Goal: Task Accomplishment & Management: Manage account settings

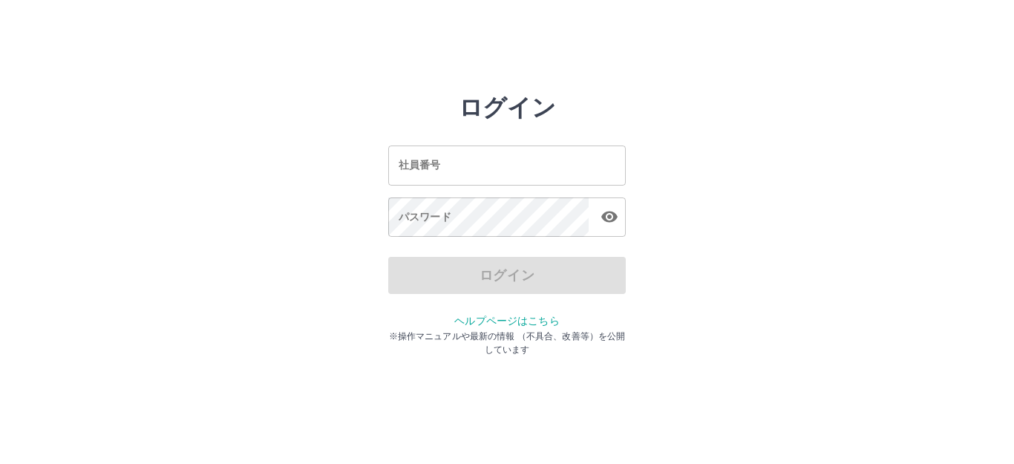
click at [548, 165] on input "社員番号" at bounding box center [506, 164] width 237 height 39
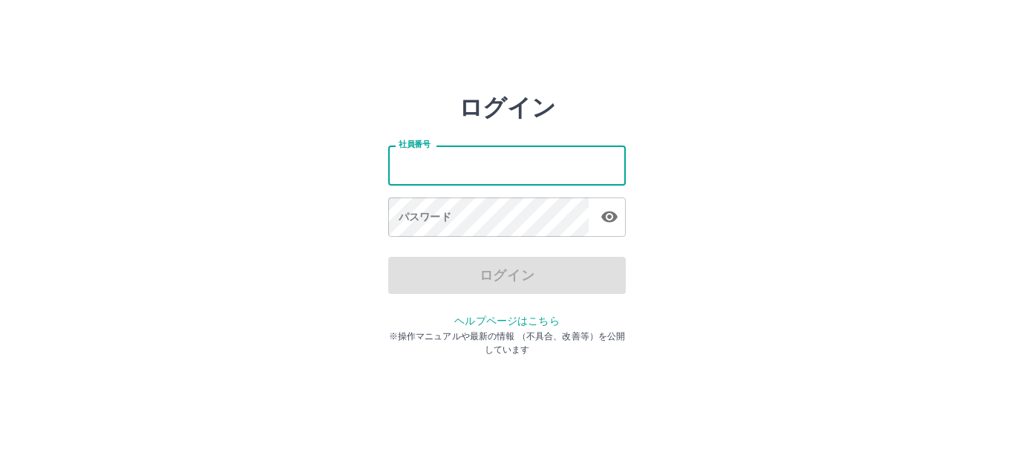
type input "*******"
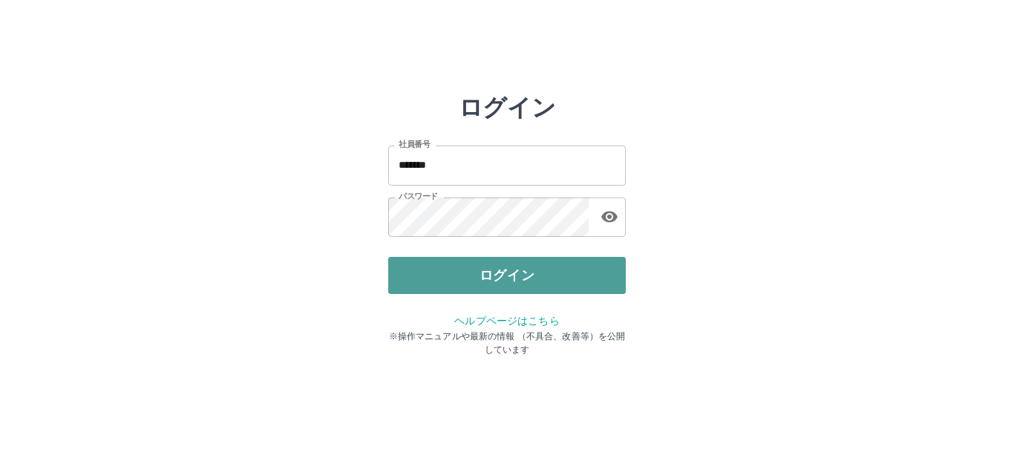
click at [534, 286] on button "ログイン" at bounding box center [506, 275] width 237 height 37
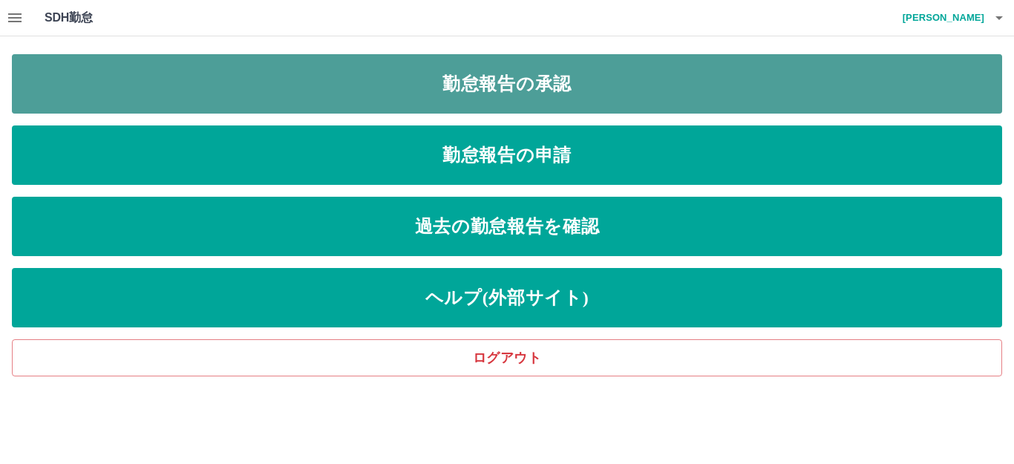
click at [551, 80] on link "勤怠報告の承認" at bounding box center [507, 83] width 990 height 59
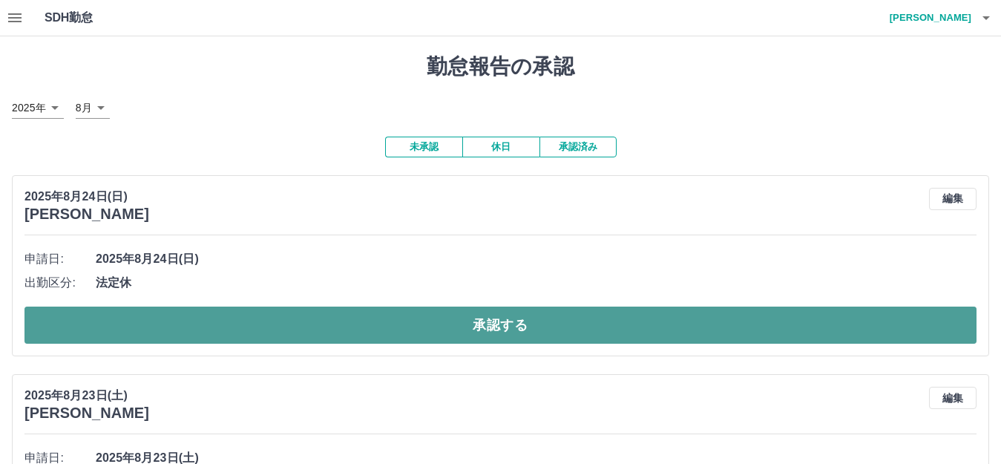
click at [429, 326] on button "承認する" at bounding box center [500, 324] width 952 height 37
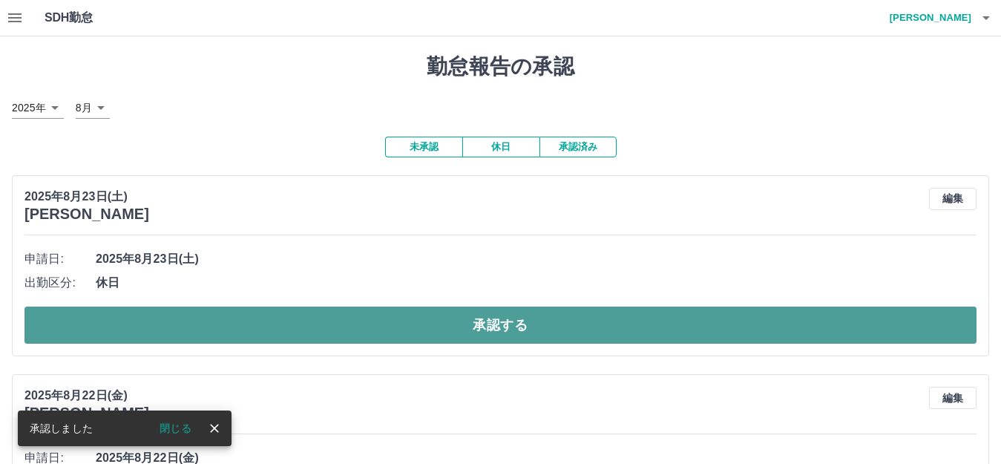
click at [462, 320] on button "承認する" at bounding box center [500, 324] width 952 height 37
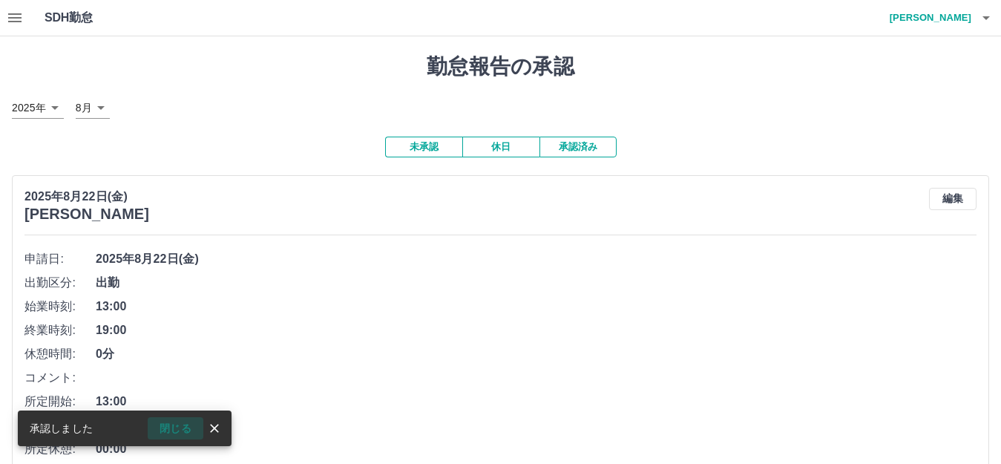
click at [180, 434] on button "閉じる" at bounding box center [176, 428] width 56 height 22
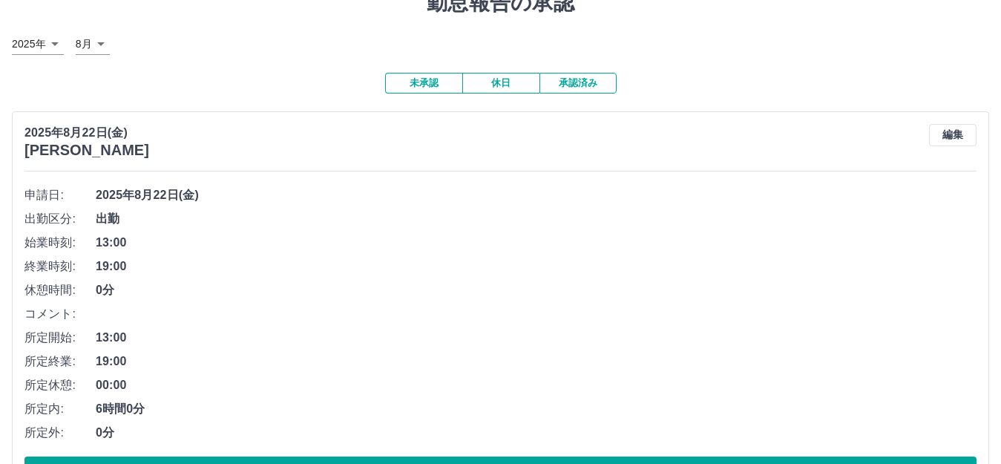
scroll to position [223, 0]
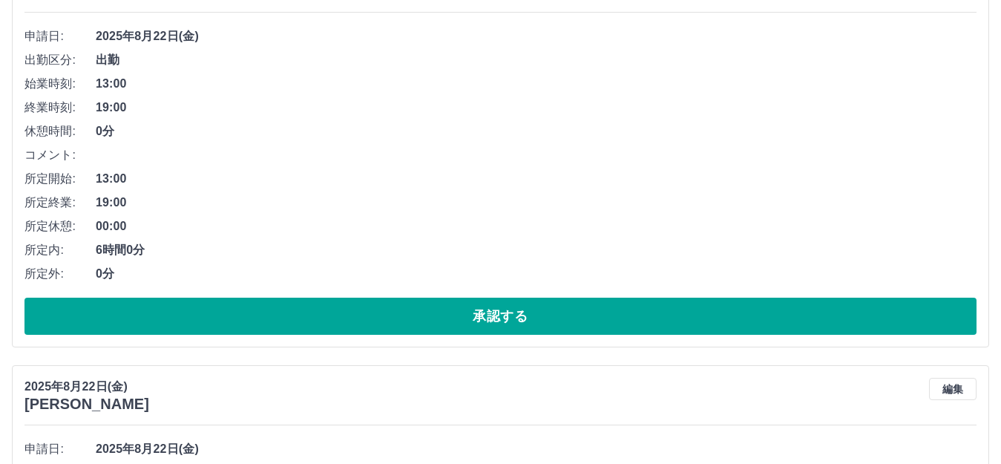
click at [504, 307] on button "承認する" at bounding box center [500, 316] width 952 height 37
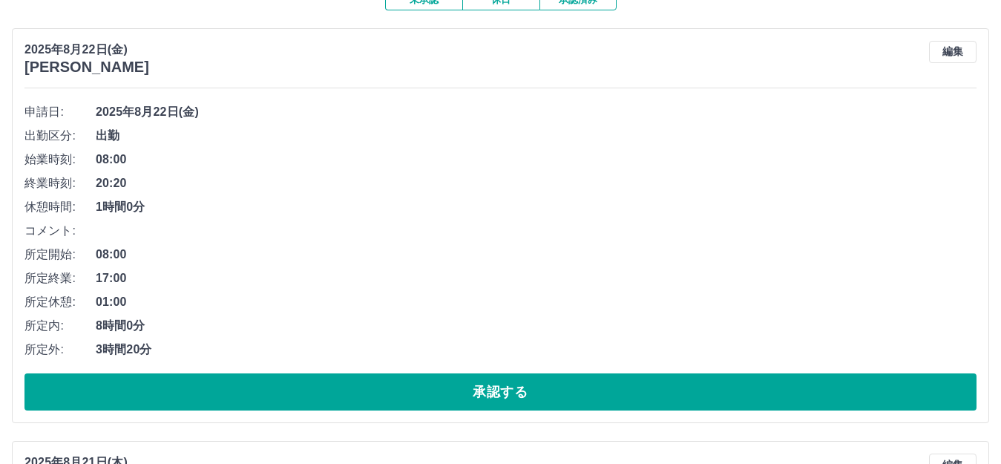
scroll to position [148, 0]
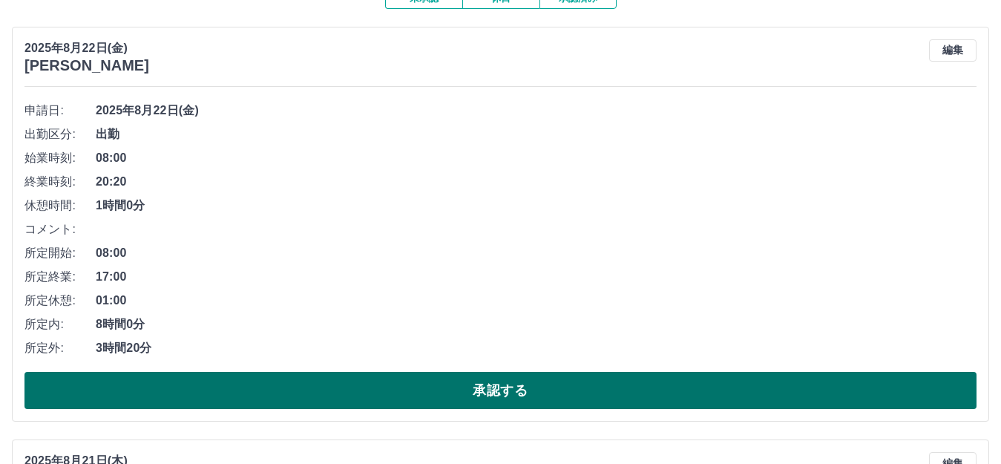
click at [439, 379] on button "承認する" at bounding box center [500, 390] width 952 height 37
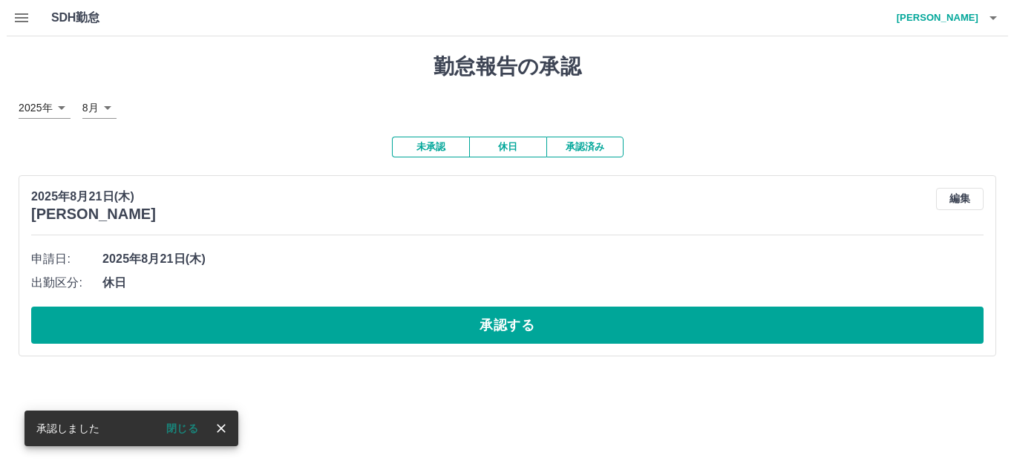
scroll to position [0, 0]
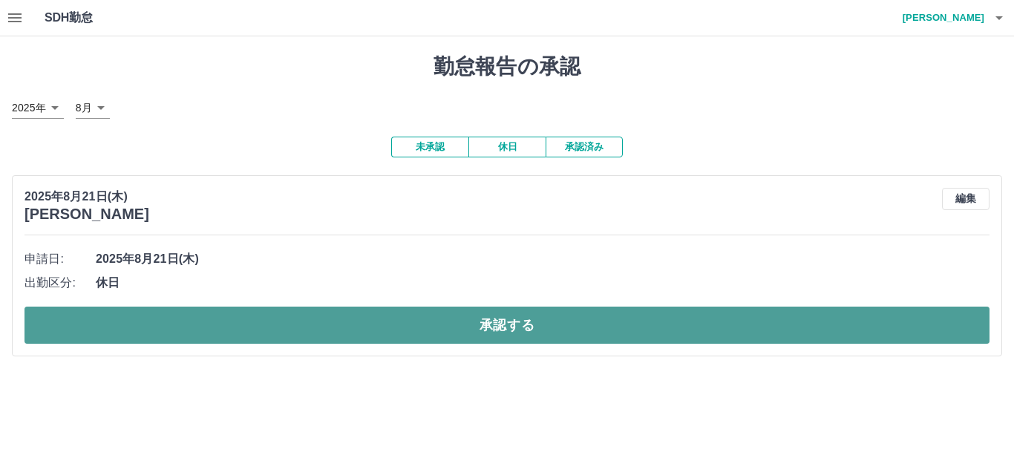
click at [517, 324] on button "承認する" at bounding box center [506, 324] width 965 height 37
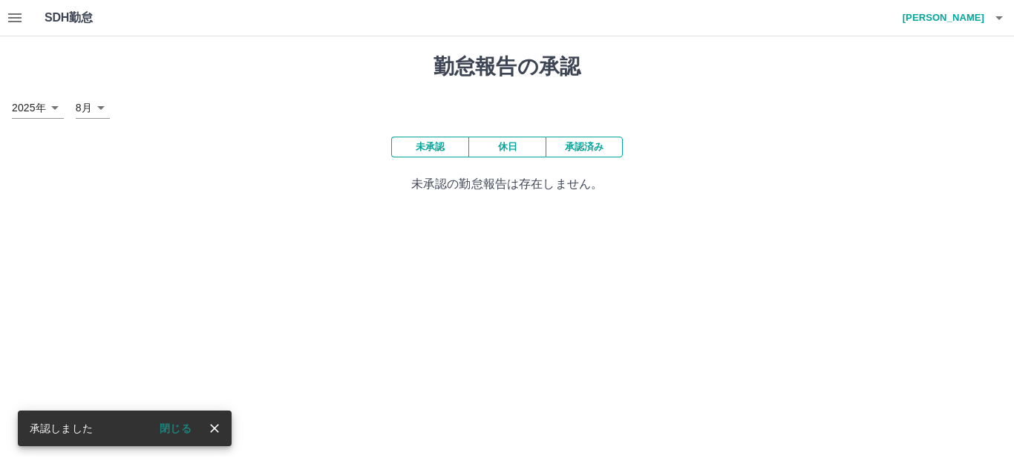
click at [181, 430] on button "閉じる" at bounding box center [176, 428] width 56 height 22
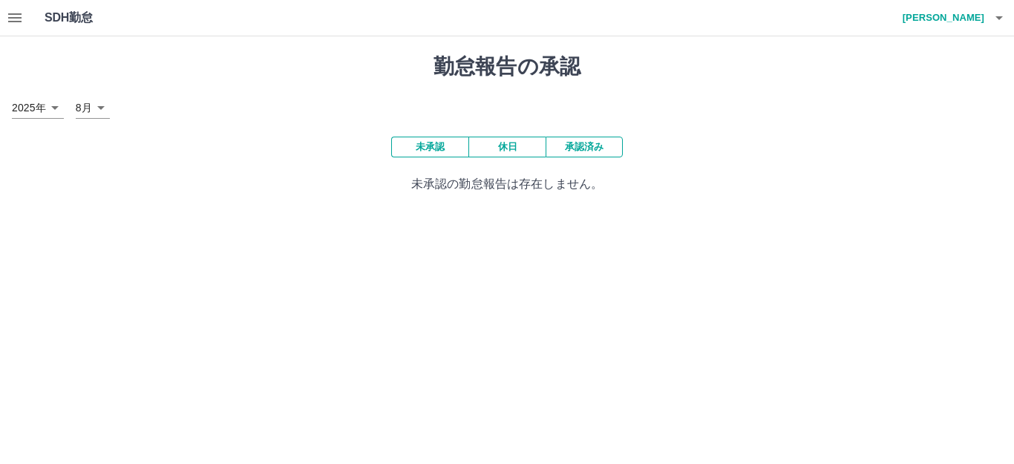
click at [19, 19] on icon "button" at bounding box center [14, 17] width 13 height 9
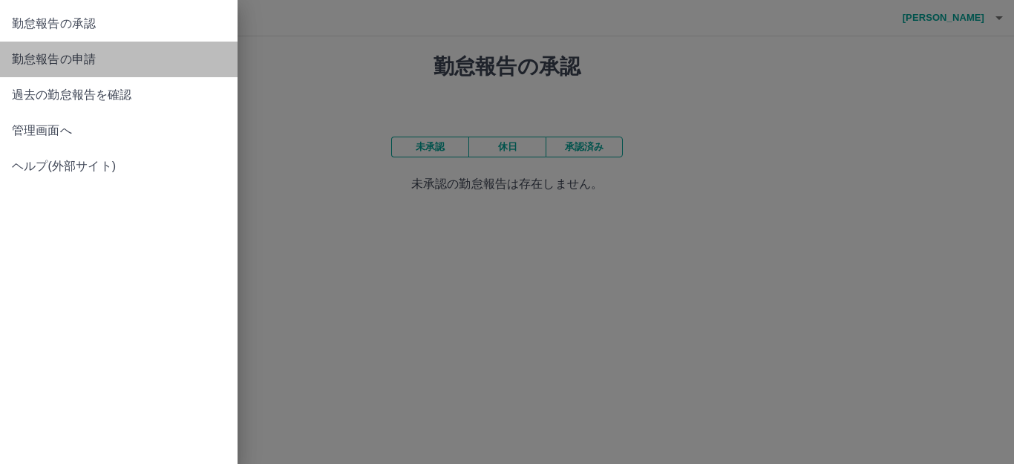
click at [68, 62] on span "勤怠報告の申請" at bounding box center [119, 59] width 214 height 18
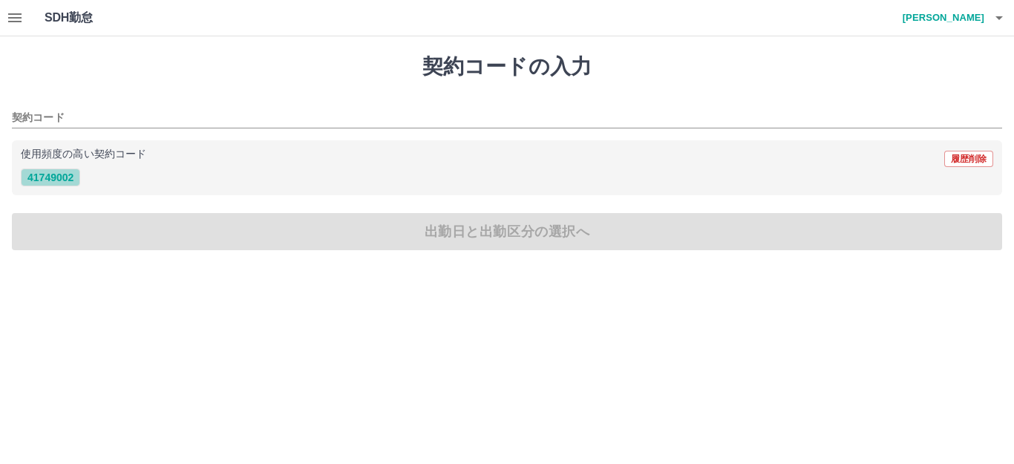
click at [65, 177] on button "41749002" at bounding box center [50, 177] width 59 height 18
type input "********"
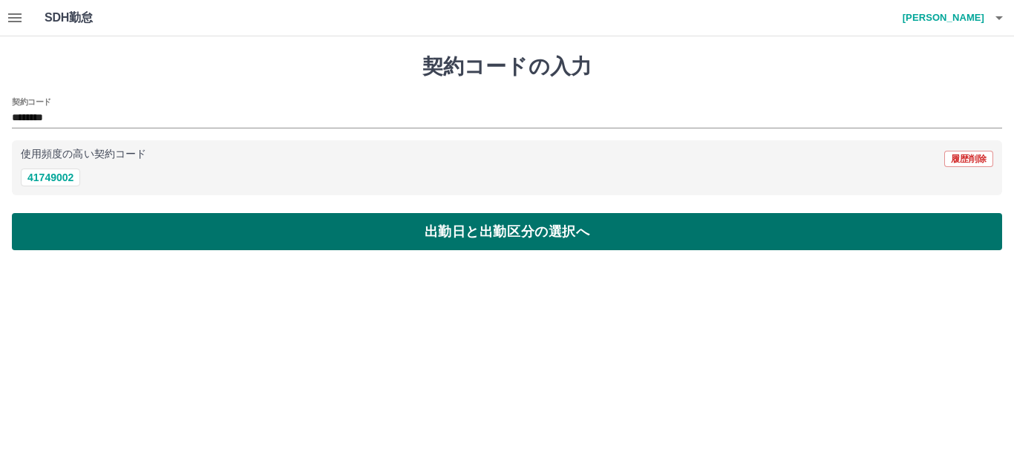
click at [338, 214] on button "出勤日と出勤区分の選択へ" at bounding box center [507, 231] width 990 height 37
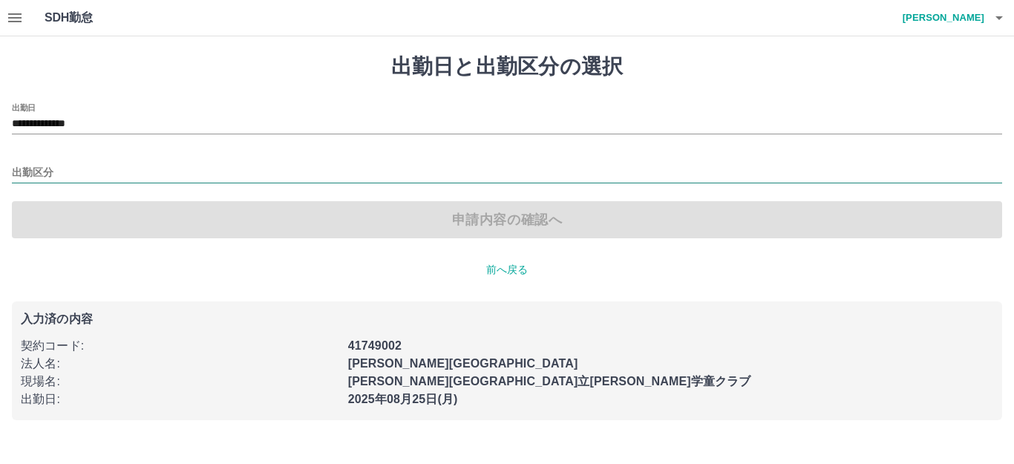
click at [67, 177] on input "出勤区分" at bounding box center [507, 173] width 990 height 19
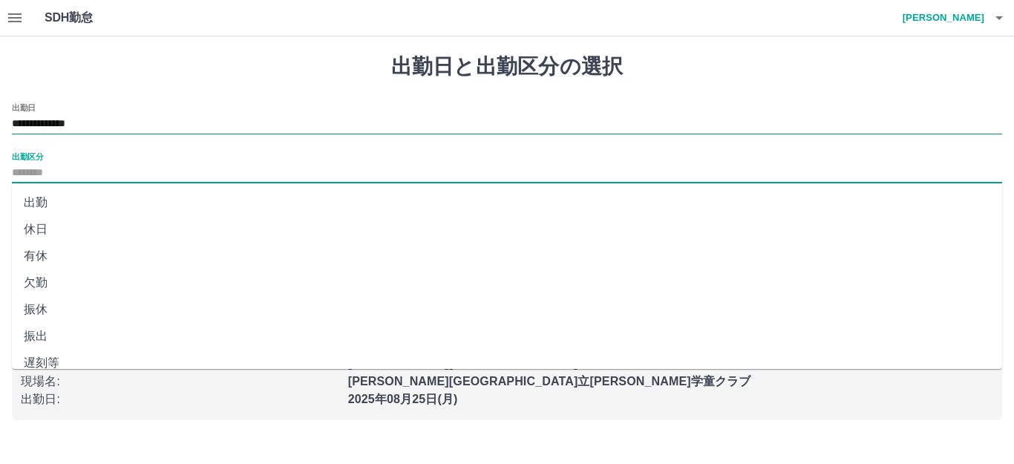
click at [154, 119] on input "**********" at bounding box center [507, 124] width 990 height 19
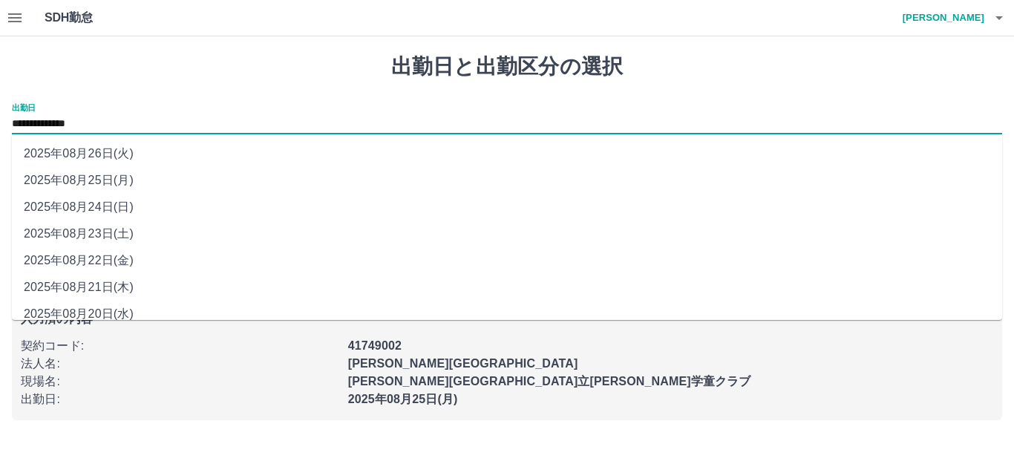
drag, startPoint x: 96, startPoint y: 237, endPoint x: 55, endPoint y: 240, distance: 41.7
click at [96, 236] on li "2025年08月23日(土)" at bounding box center [507, 233] width 990 height 27
type input "**********"
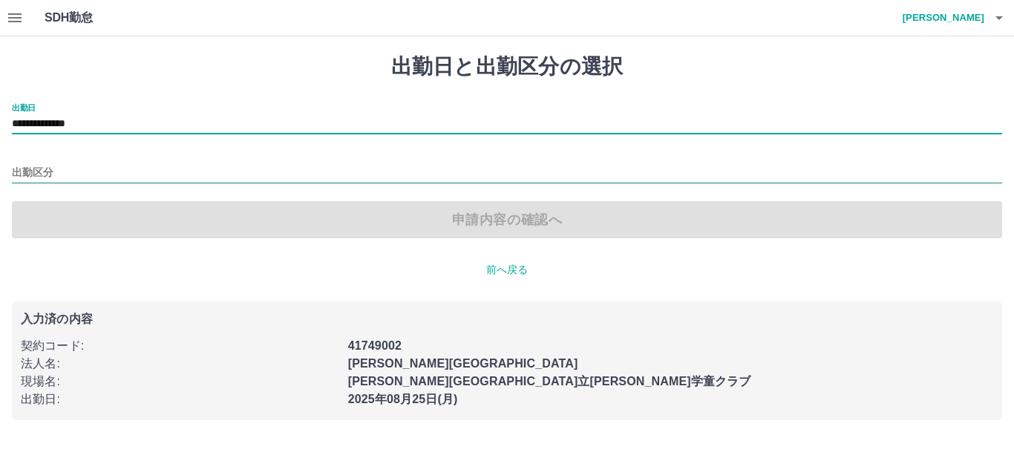
click at [72, 165] on input "出勤区分" at bounding box center [507, 173] width 990 height 19
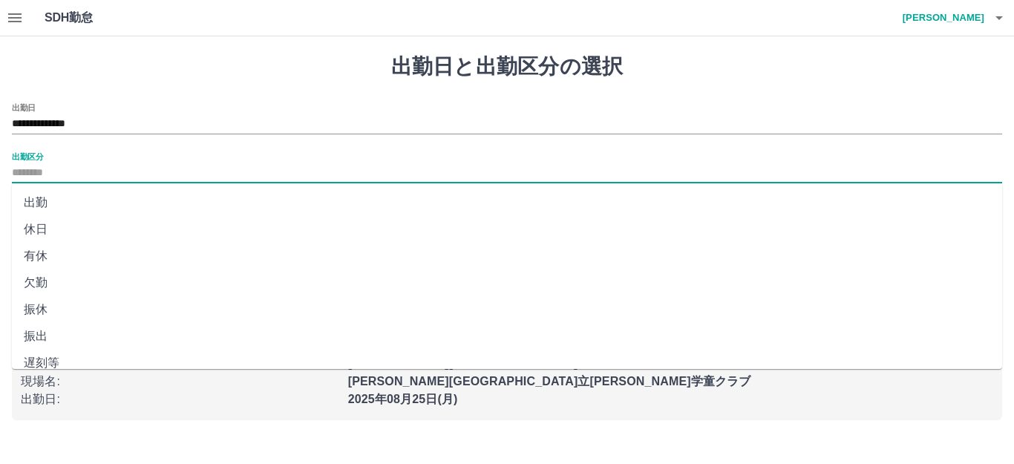
click at [45, 231] on li "休日" at bounding box center [507, 229] width 990 height 27
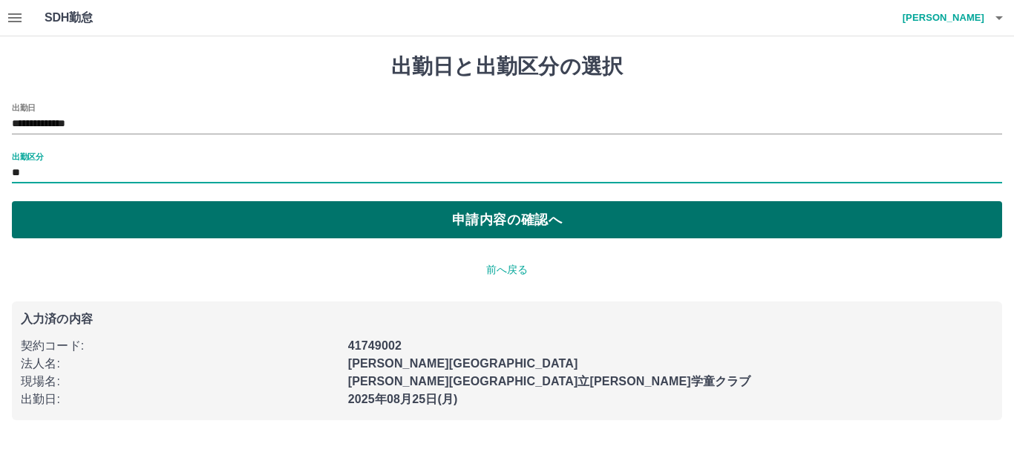
type input "**"
click at [419, 216] on button "申請内容の確認へ" at bounding box center [507, 219] width 990 height 37
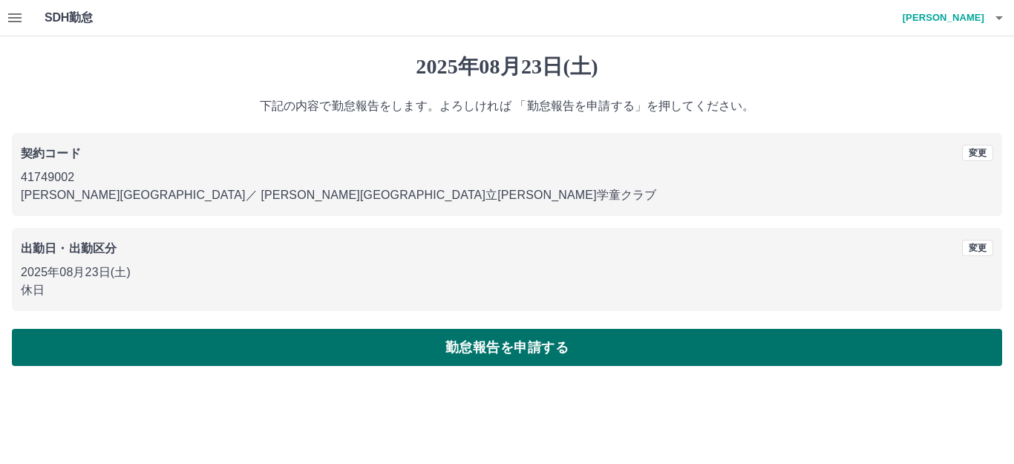
click at [455, 335] on button "勤怠報告を申請する" at bounding box center [507, 347] width 990 height 37
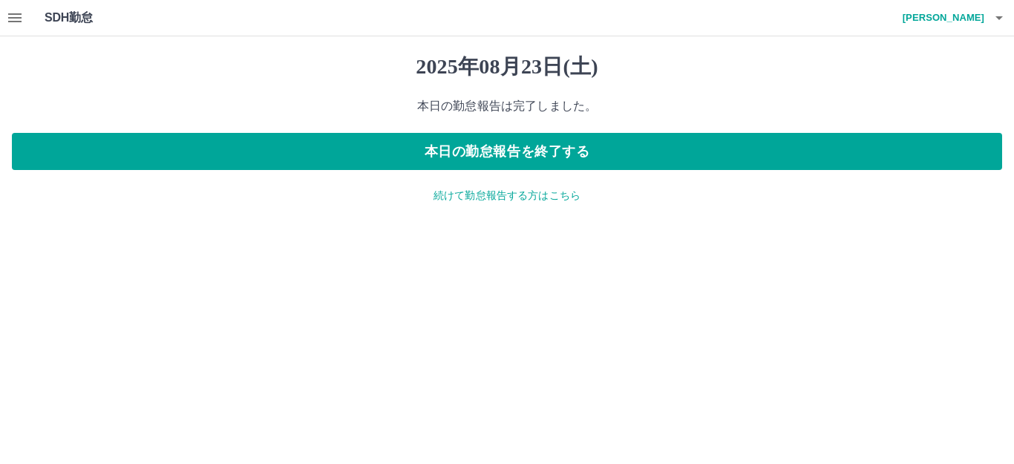
click at [453, 193] on p "続けて勤怠報告する方はこちら" at bounding box center [507, 196] width 990 height 16
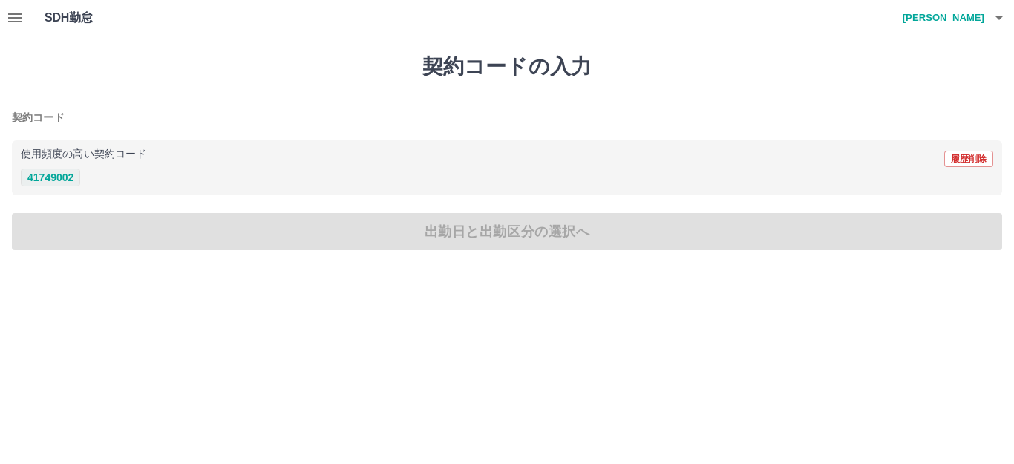
click at [56, 185] on button "41749002" at bounding box center [50, 177] width 59 height 18
type input "********"
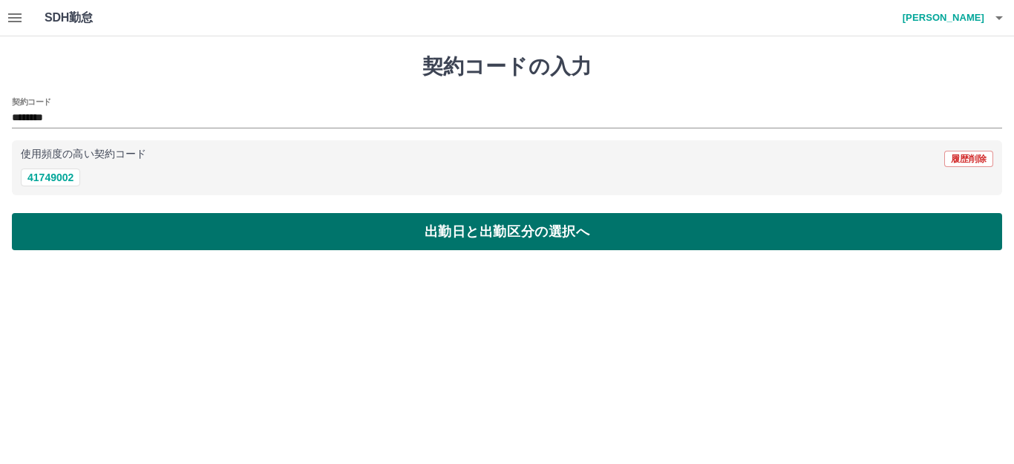
click at [168, 233] on button "出勤日と出勤区分の選択へ" at bounding box center [507, 231] width 990 height 37
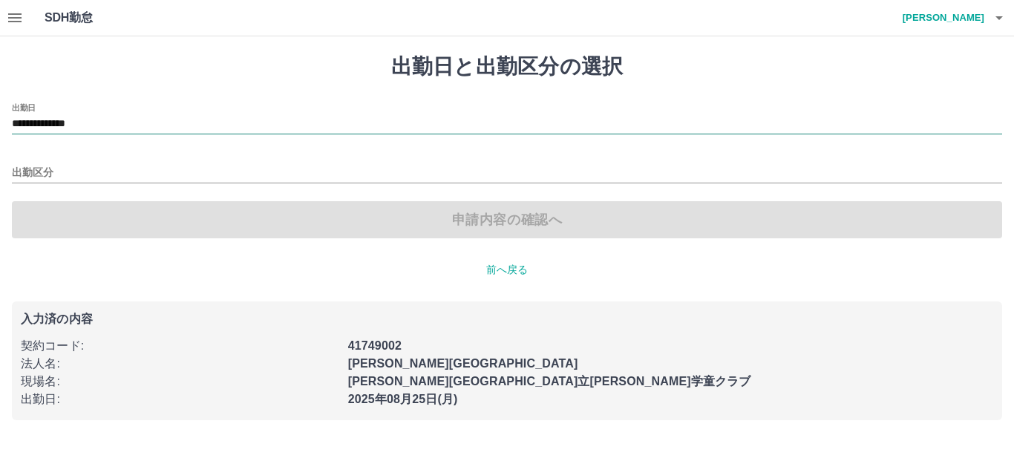
click at [189, 124] on input "**********" at bounding box center [507, 124] width 990 height 19
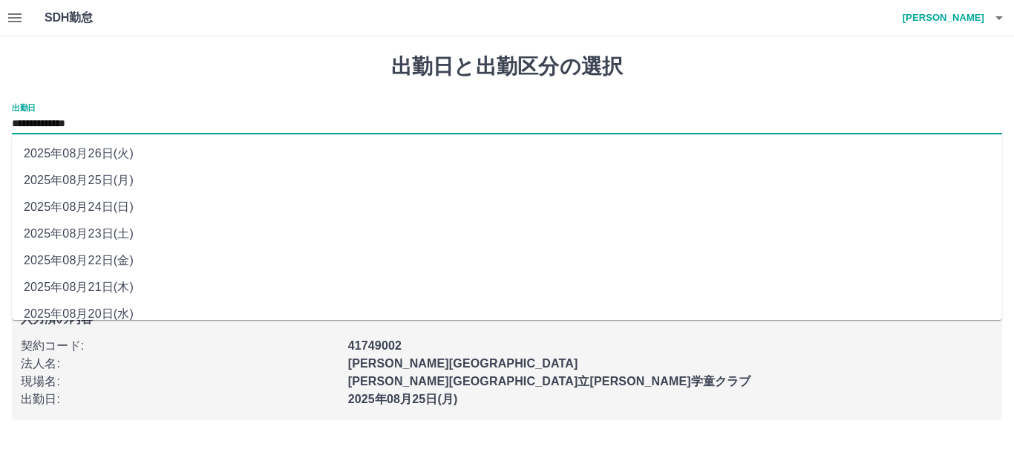
drag, startPoint x: 119, startPoint y: 180, endPoint x: 118, endPoint y: 214, distance: 33.4
click at [118, 214] on ul "[DATE] [DATE] [DATE] [DATE] [DATE] [DATE] [DATE] [DATE] [DATE]" at bounding box center [507, 227] width 990 height 186
click at [118, 214] on li "2025年08月24日(日)" at bounding box center [507, 207] width 990 height 27
type input "**********"
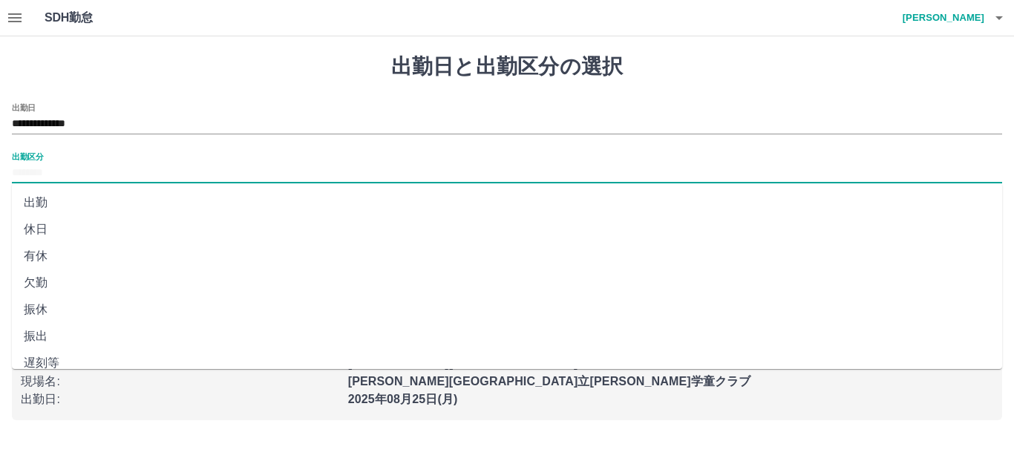
click at [108, 174] on input "出勤区分" at bounding box center [507, 173] width 990 height 19
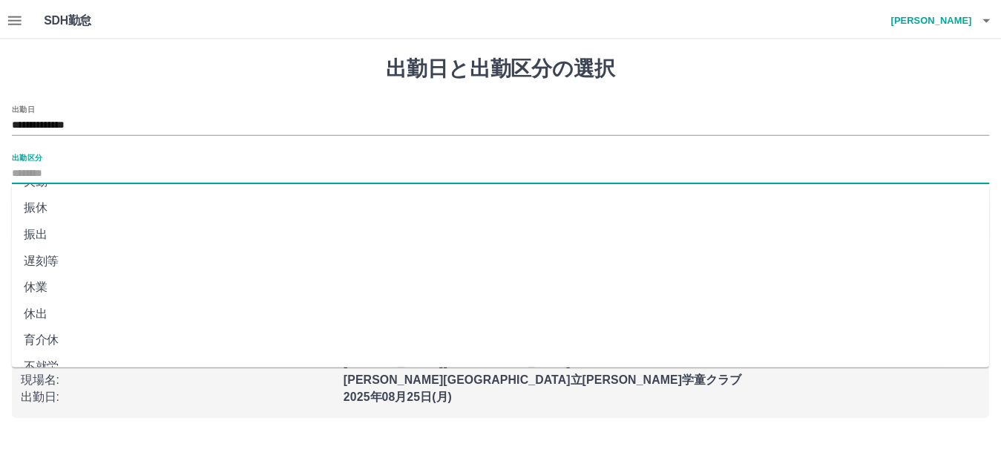
scroll to position [297, 0]
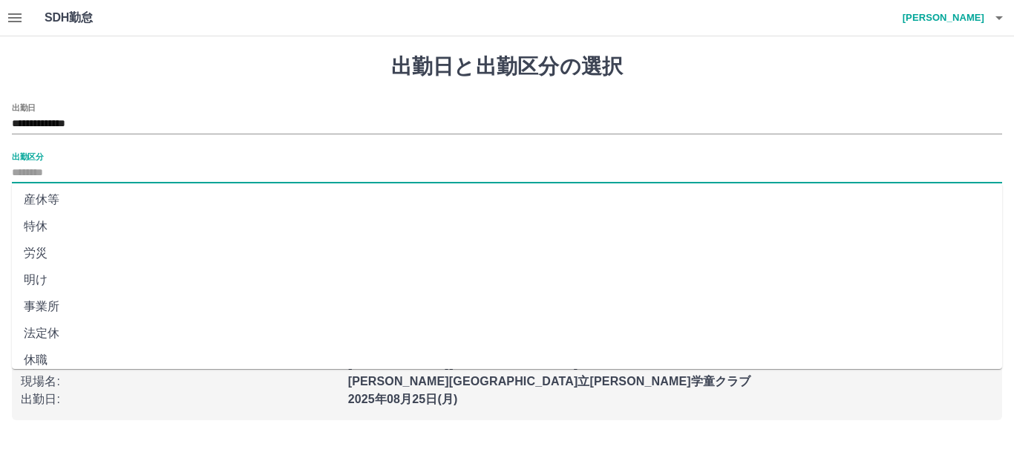
click at [46, 332] on li "法定休" at bounding box center [507, 333] width 990 height 27
type input "***"
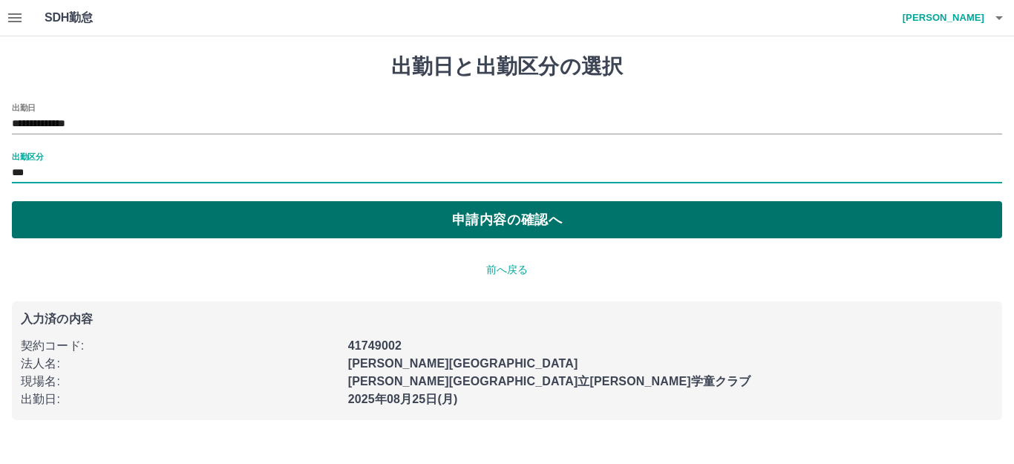
click at [364, 226] on button "申請内容の確認へ" at bounding box center [507, 219] width 990 height 37
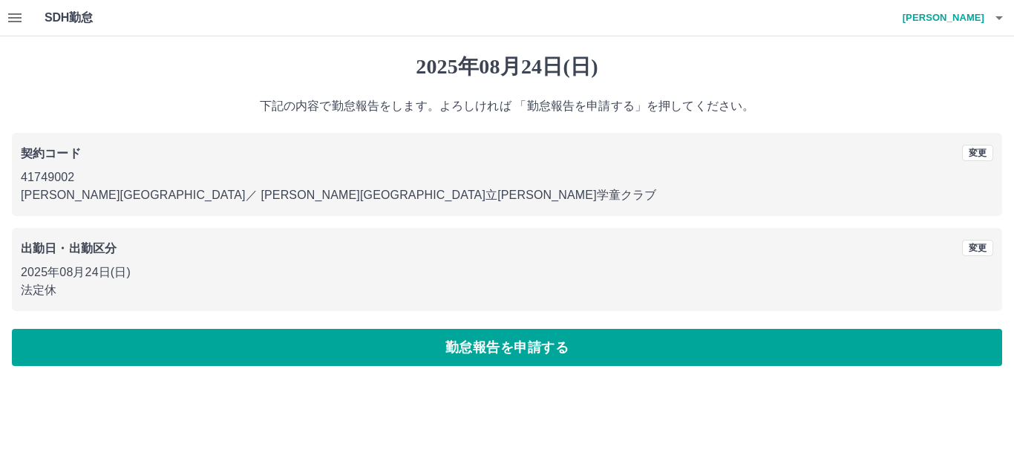
click at [341, 331] on button "勤怠報告を申請する" at bounding box center [507, 347] width 990 height 37
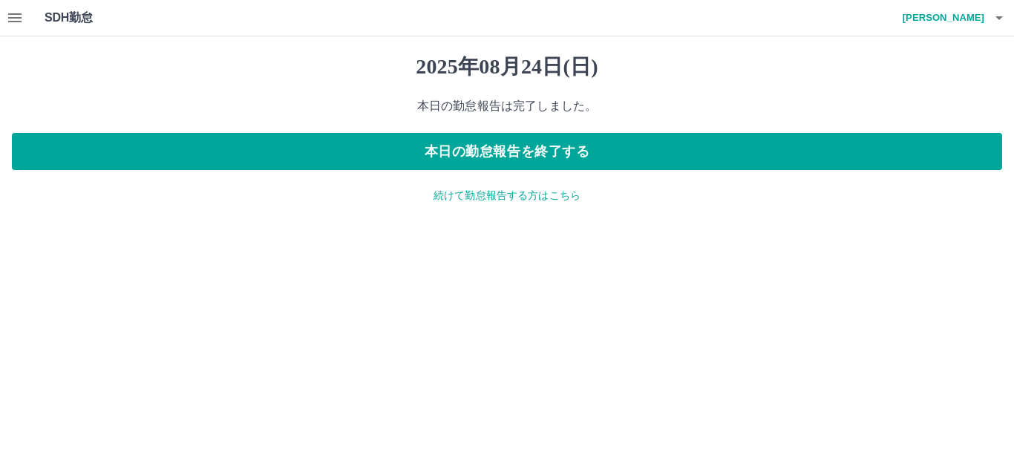
click at [16, 17] on icon "button" at bounding box center [14, 17] width 13 height 9
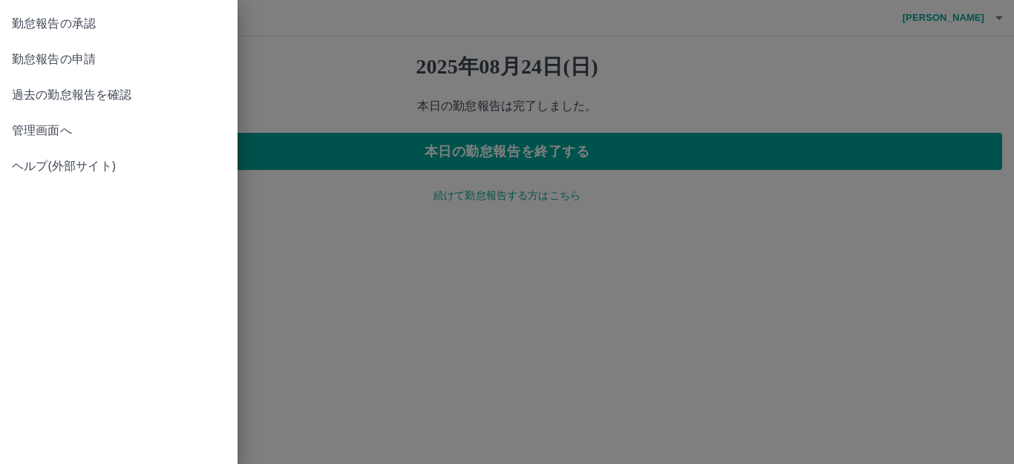
drag, startPoint x: 421, startPoint y: 283, endPoint x: 423, endPoint y: 275, distance: 8.5
click at [421, 280] on div at bounding box center [507, 232] width 1014 height 464
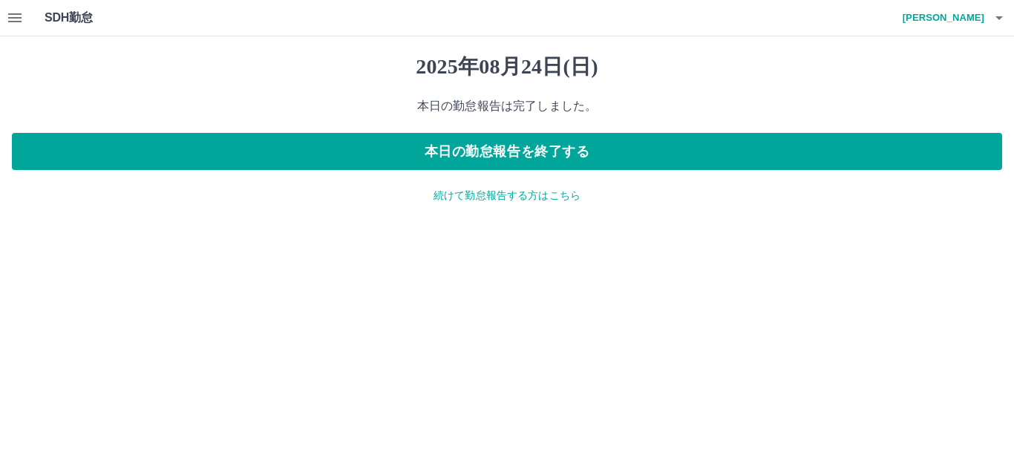
click at [524, 194] on p "続けて勤怠報告する方はこちら" at bounding box center [507, 196] width 990 height 16
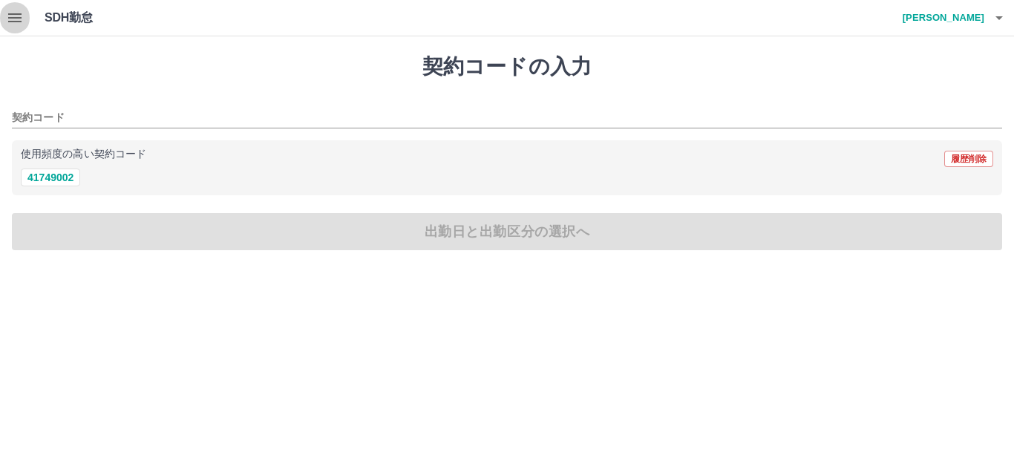
click at [8, 15] on icon "button" at bounding box center [14, 17] width 13 height 9
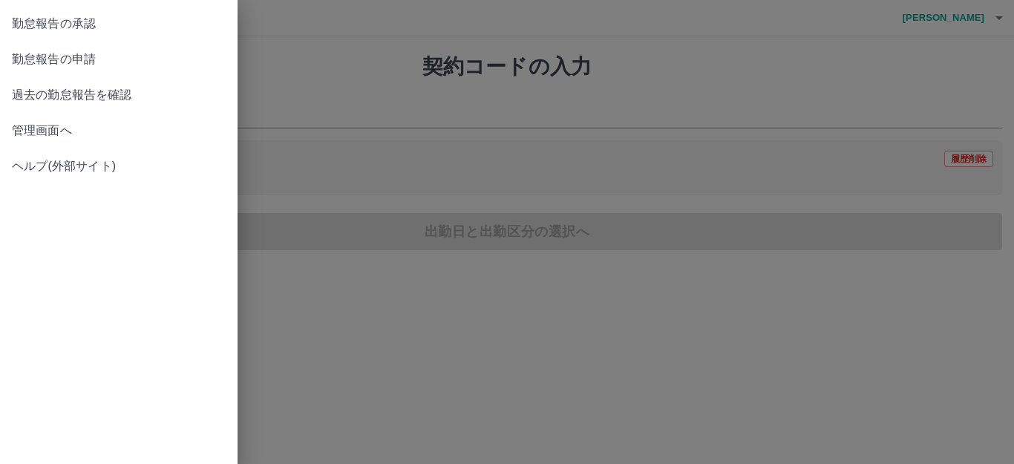
click at [88, 7] on link "勤怠報告の承認" at bounding box center [118, 24] width 237 height 36
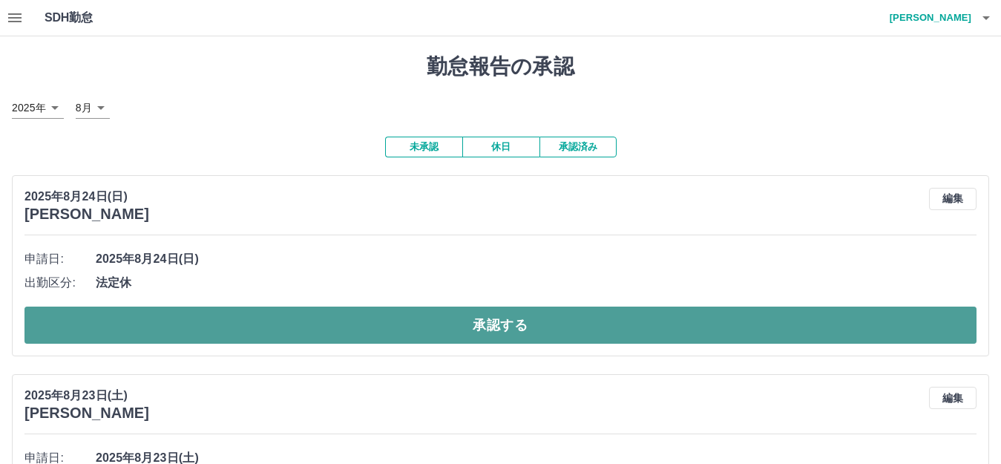
click at [571, 311] on button "承認する" at bounding box center [500, 324] width 952 height 37
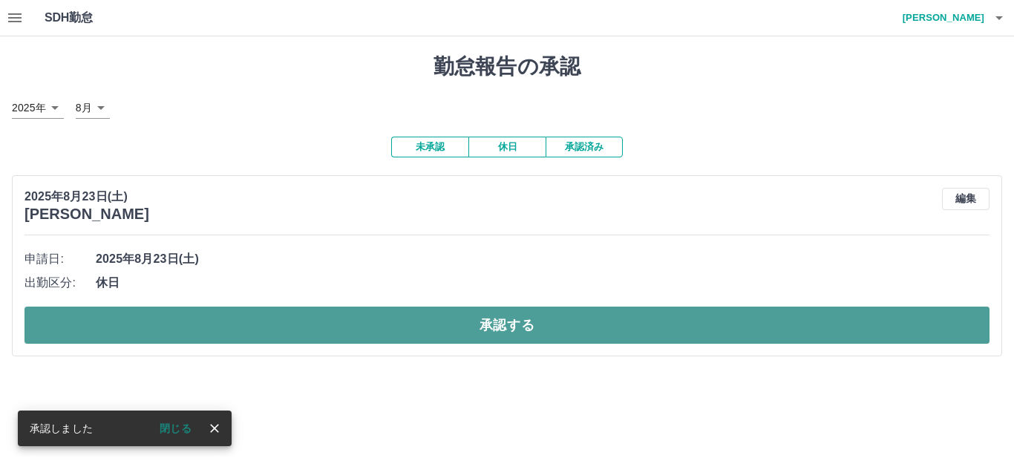
click at [456, 319] on button "承認する" at bounding box center [506, 324] width 965 height 37
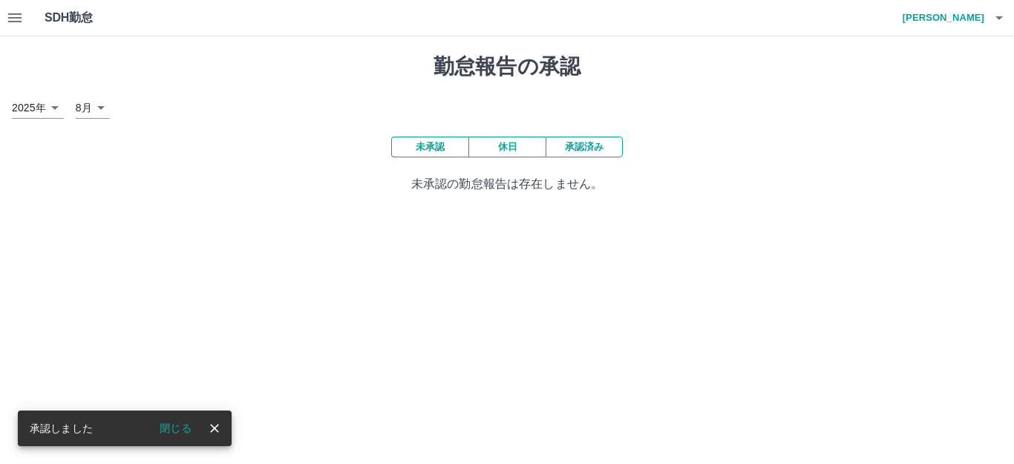
drag, startPoint x: 171, startPoint y: 420, endPoint x: 161, endPoint y: 412, distance: 13.2
click at [172, 420] on button "閉じる" at bounding box center [176, 428] width 56 height 22
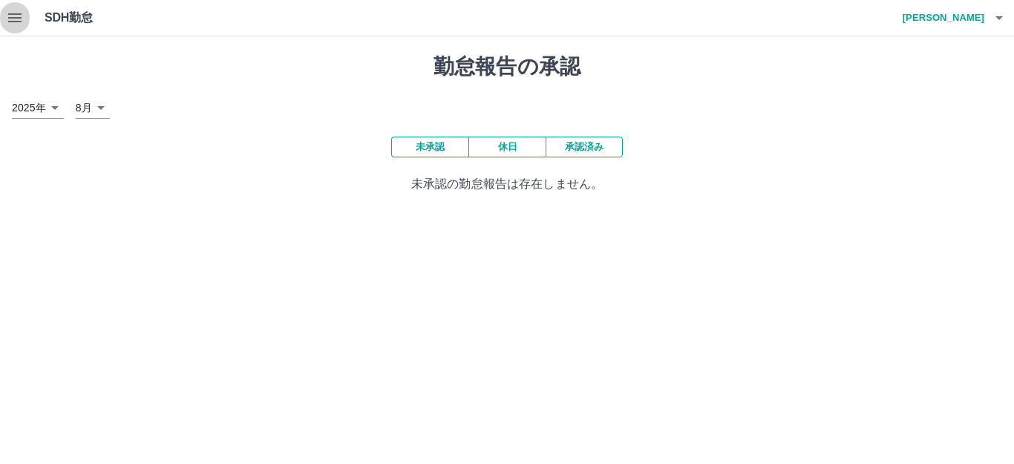
click at [20, 21] on icon "button" at bounding box center [14, 17] width 13 height 9
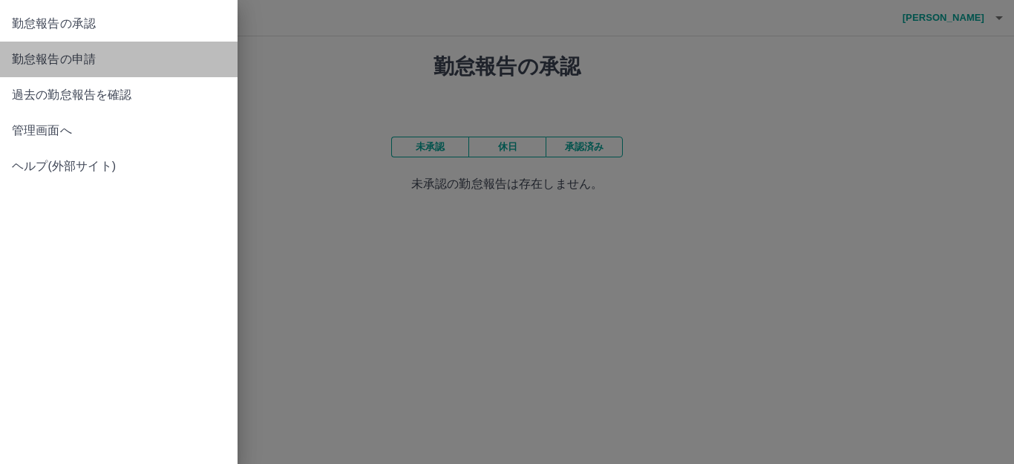
click at [67, 54] on span "勤怠報告の申請" at bounding box center [119, 59] width 214 height 18
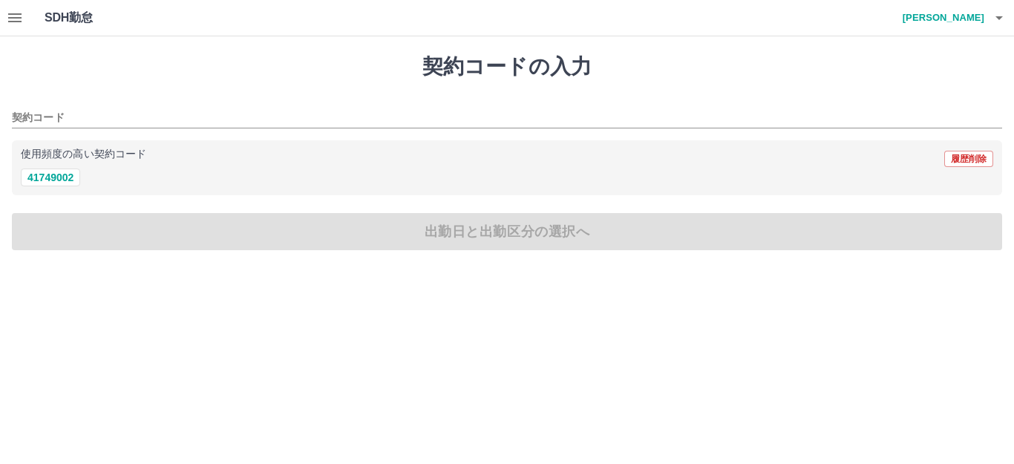
click at [1, 13] on button "button" at bounding box center [15, 18] width 30 height 36
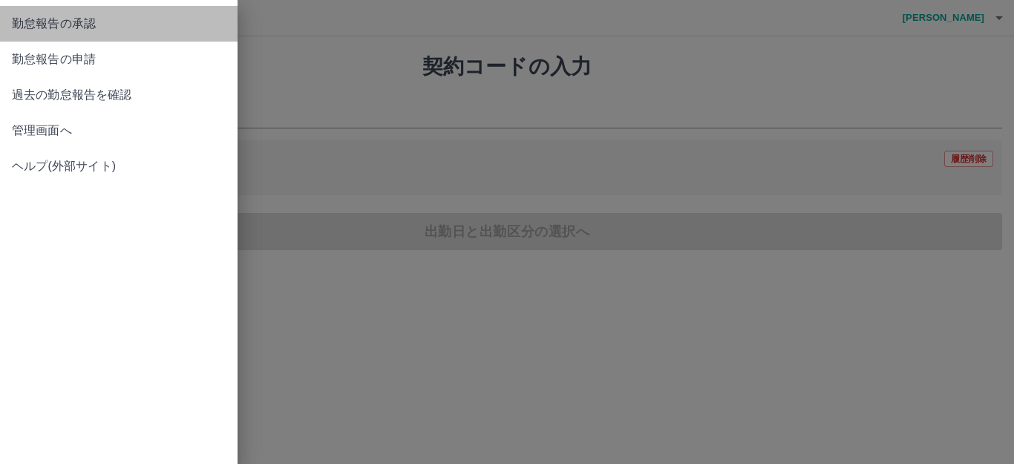
click at [116, 23] on span "勤怠報告の承認" at bounding box center [119, 24] width 214 height 18
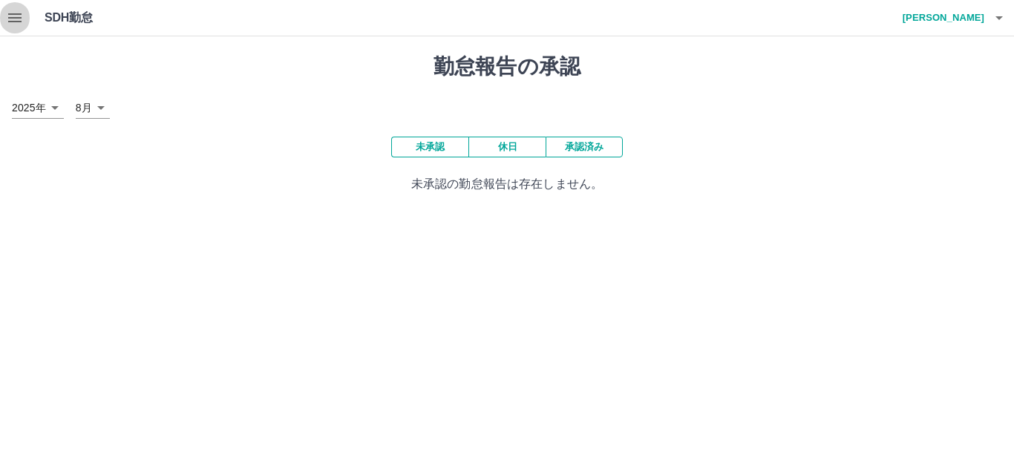
click at [4, 27] on button "button" at bounding box center [15, 18] width 30 height 36
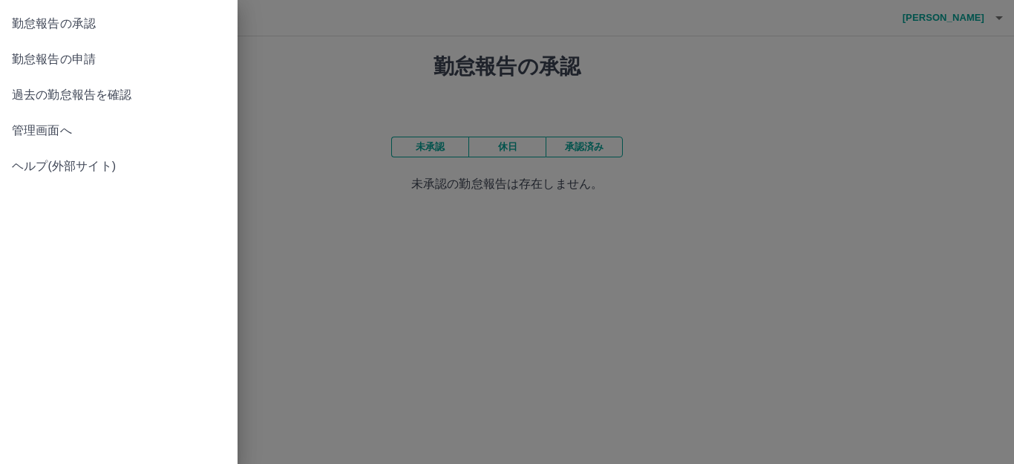
drag, startPoint x: 370, startPoint y: 275, endPoint x: 369, endPoint y: 267, distance: 8.3
click at [370, 272] on div at bounding box center [507, 232] width 1014 height 464
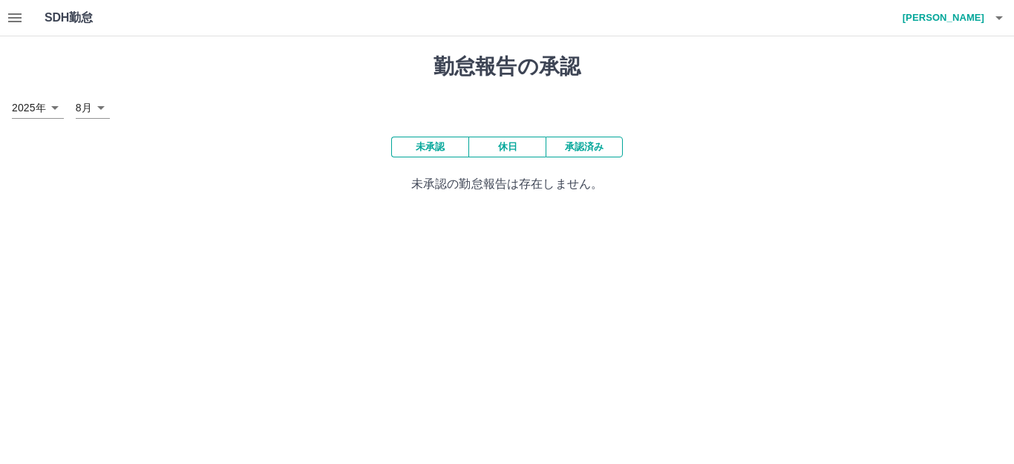
click at [16, 13] on icon "button" at bounding box center [14, 17] width 13 height 9
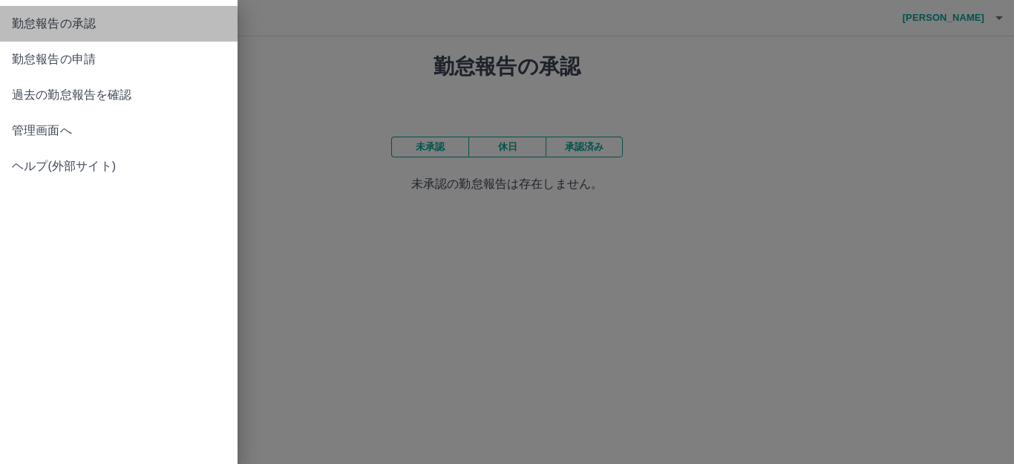
click at [102, 20] on span "勤怠報告の承認" at bounding box center [119, 24] width 214 height 18
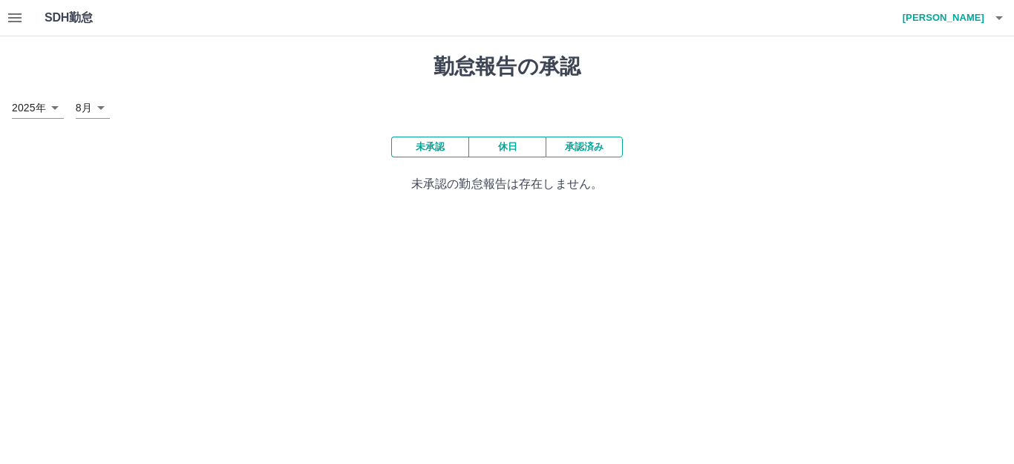
click at [583, 153] on button "承認済み" at bounding box center [583, 147] width 77 height 21
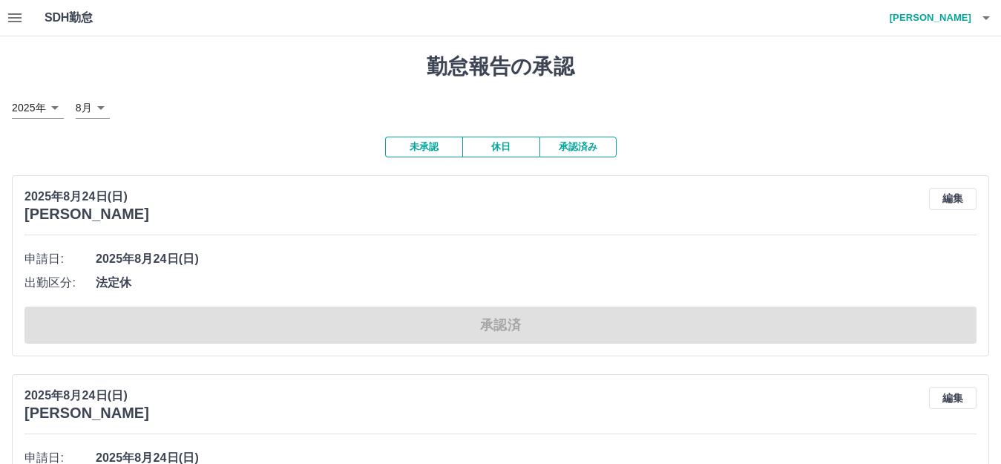
drag, startPoint x: 584, startPoint y: 153, endPoint x: 643, endPoint y: 65, distance: 106.4
click at [643, 65] on h1 "勤怠報告の承認" at bounding box center [500, 66] width 977 height 25
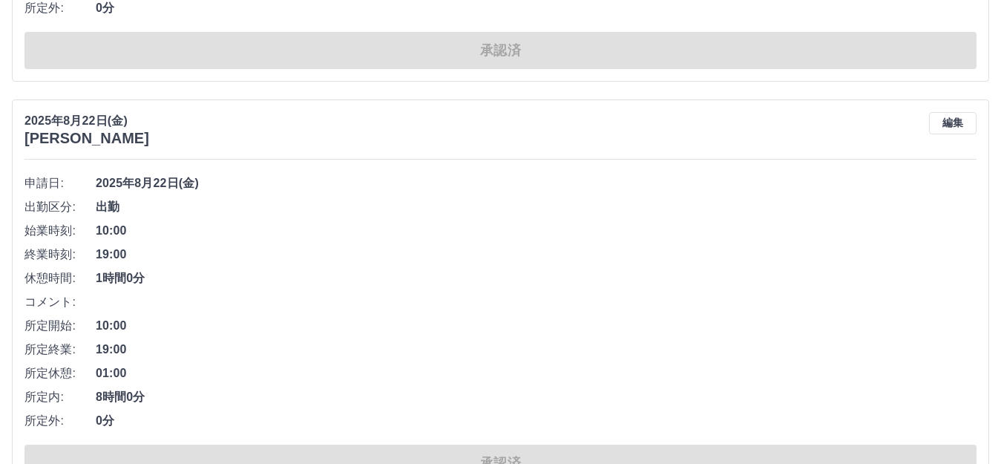
scroll to position [1558, 0]
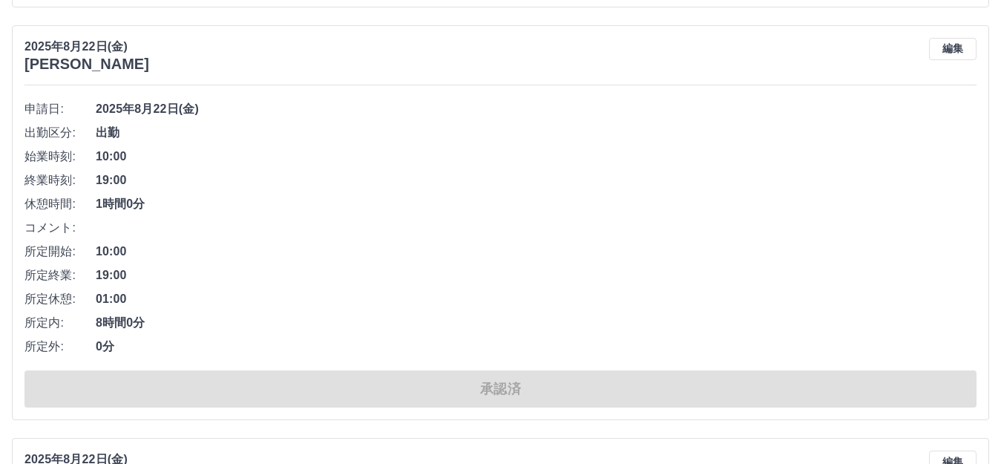
drag, startPoint x: 364, startPoint y: 270, endPoint x: 350, endPoint y: 294, distance: 28.0
drag, startPoint x: 350, startPoint y: 294, endPoint x: 823, endPoint y: 231, distance: 477.6
click at [823, 231] on li "コメント:" at bounding box center [500, 228] width 952 height 24
